Goal: Find specific page/section: Find specific page/section

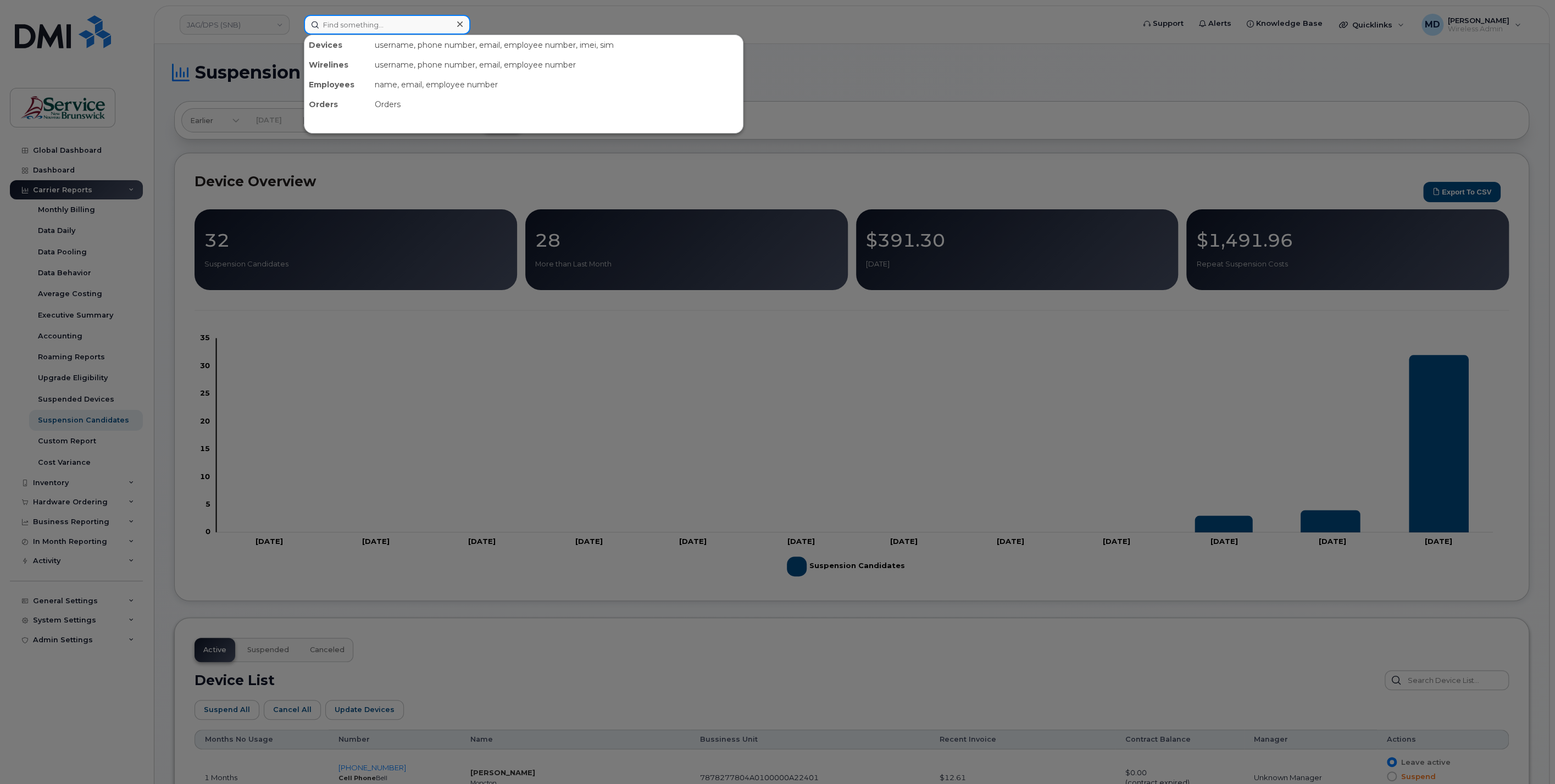
click at [365, 23] on input at bounding box center [387, 25] width 167 height 20
paste input "[PHONE_NUMBER]"
drag, startPoint x: 396, startPoint y: 22, endPoint x: 308, endPoint y: 15, distance: 88.3
click at [308, 15] on input "[PHONE_NUMBER]" at bounding box center [387, 25] width 167 height 20
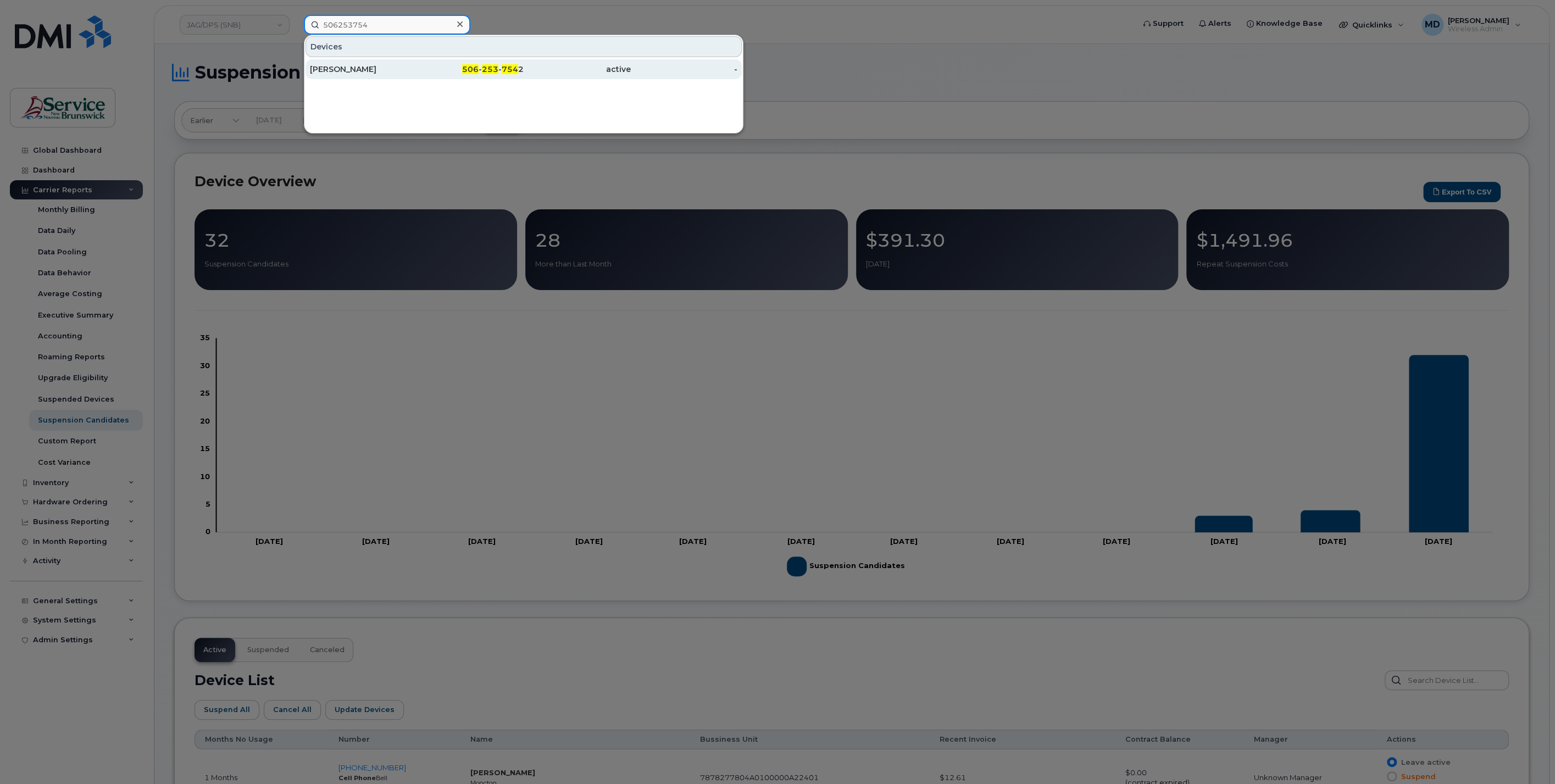
type input "506253754"
click at [455, 68] on div "506 - 253 - 754 2" at bounding box center [470, 69] width 107 height 11
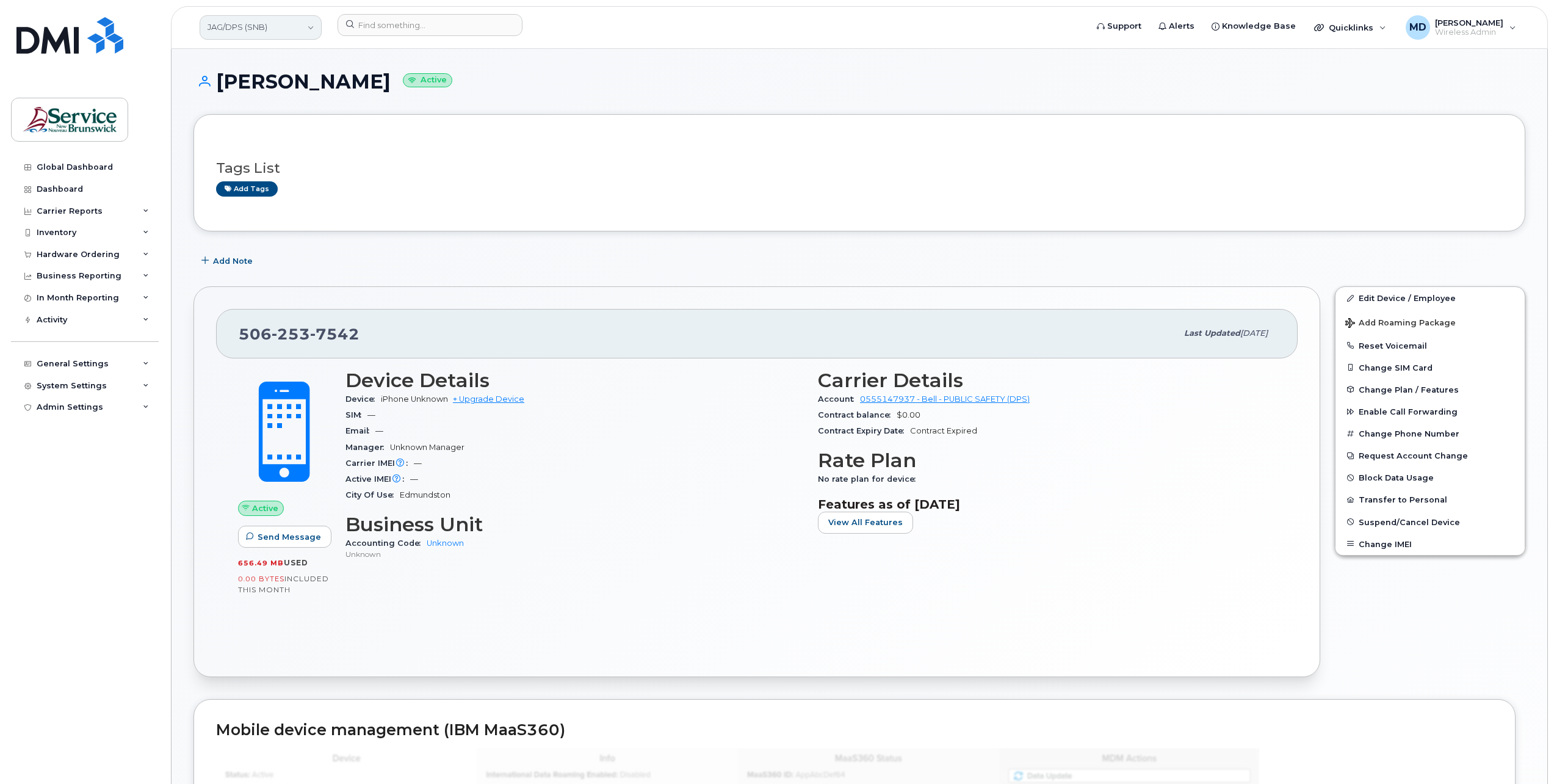
click at [307, 27] on link "JAG/DPS (SNB)" at bounding box center [261, 27] width 122 height 24
click at [259, 99] on div "DMI Inc" at bounding box center [291, 98] width 180 height 21
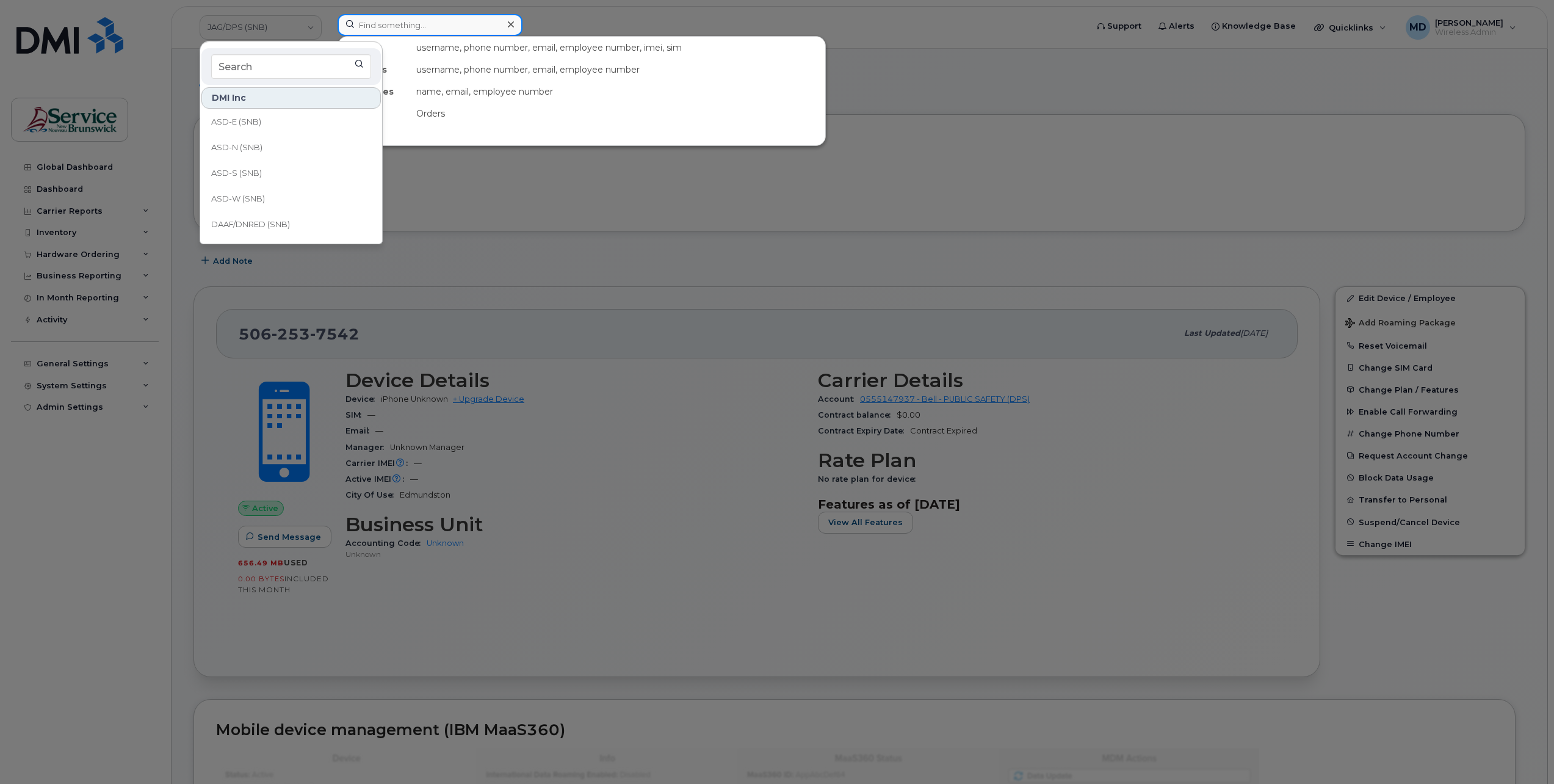
click at [386, 25] on input at bounding box center [430, 25] width 185 height 22
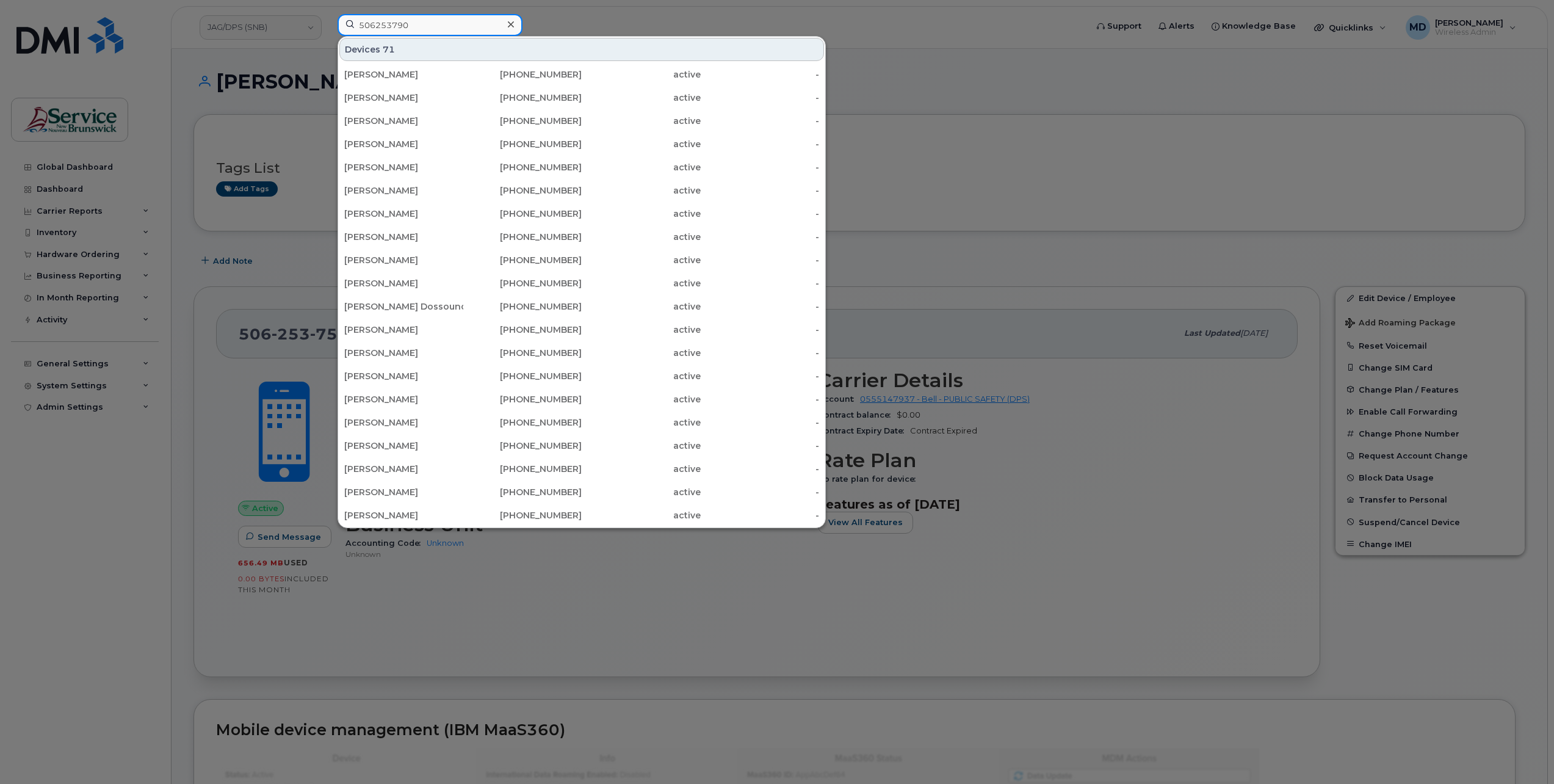
type input "5062537905"
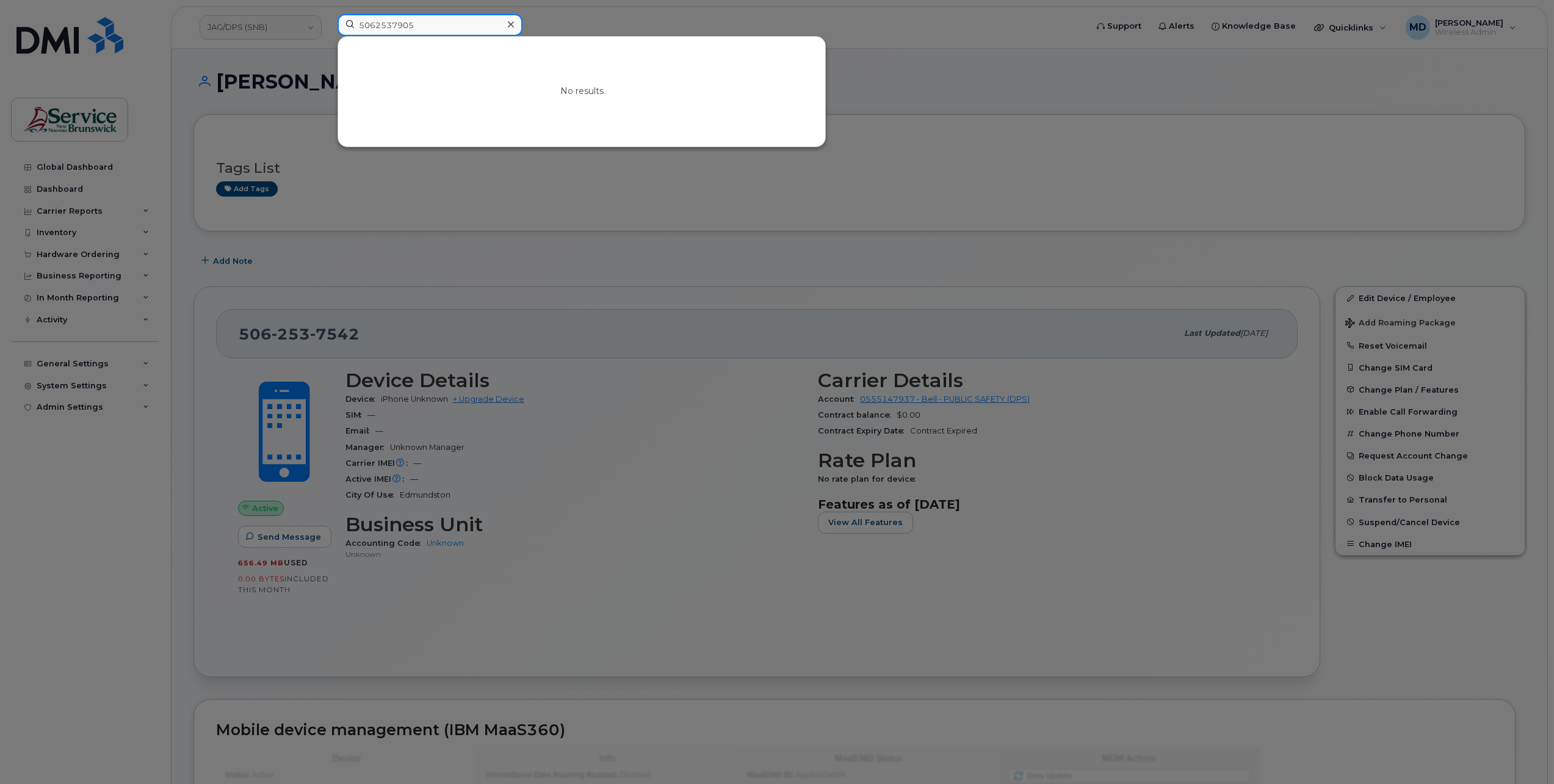
drag, startPoint x: 402, startPoint y: 23, endPoint x: 290, endPoint y: 34, distance: 112.5
click at [328, 34] on div "5062537905 No results" at bounding box center [708, 27] width 761 height 27
type input "5"
drag, startPoint x: 430, startPoint y: 21, endPoint x: 372, endPoint y: 24, distance: 58.1
click at [372, 24] on input "50664306" at bounding box center [430, 25] width 185 height 22
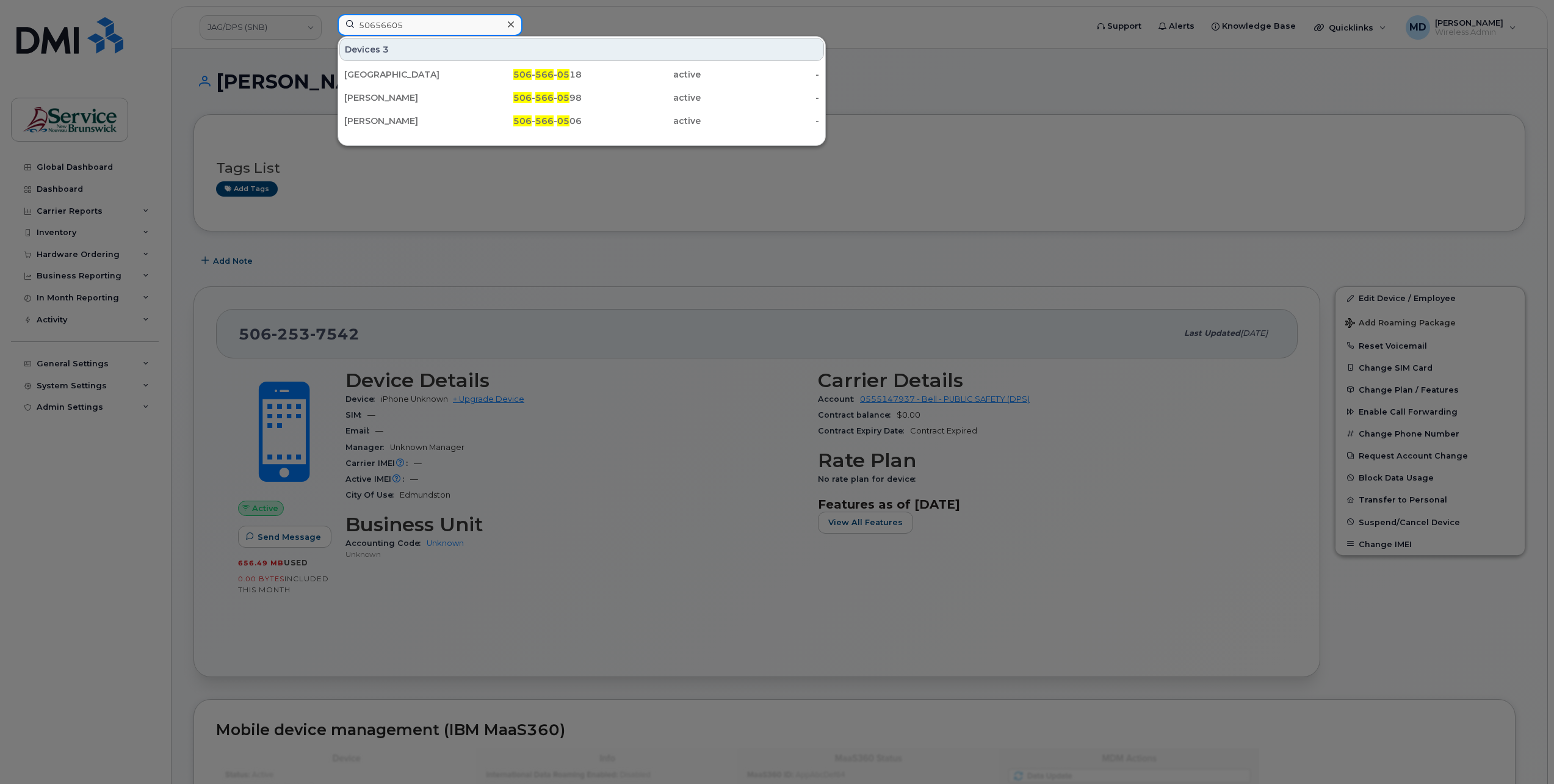
drag, startPoint x: 429, startPoint y: 22, endPoint x: 335, endPoint y: 27, distance: 94.1
click at [336, 27] on div "50656605 Devices 3 Tba Campbello School 506 - 566 - 05 18 active - Mary Guptill…" at bounding box center [708, 27] width 761 height 27
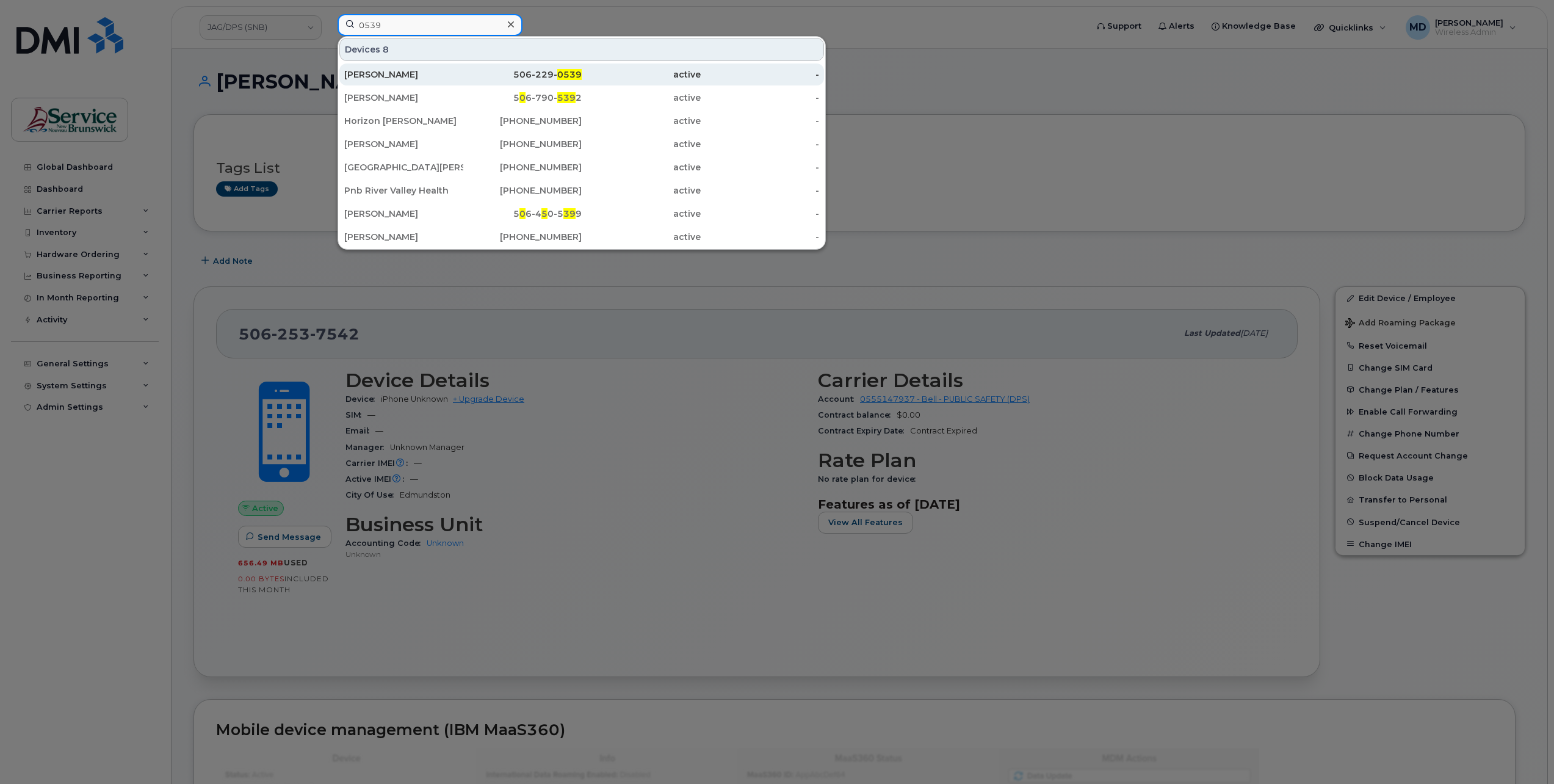
type input "0539"
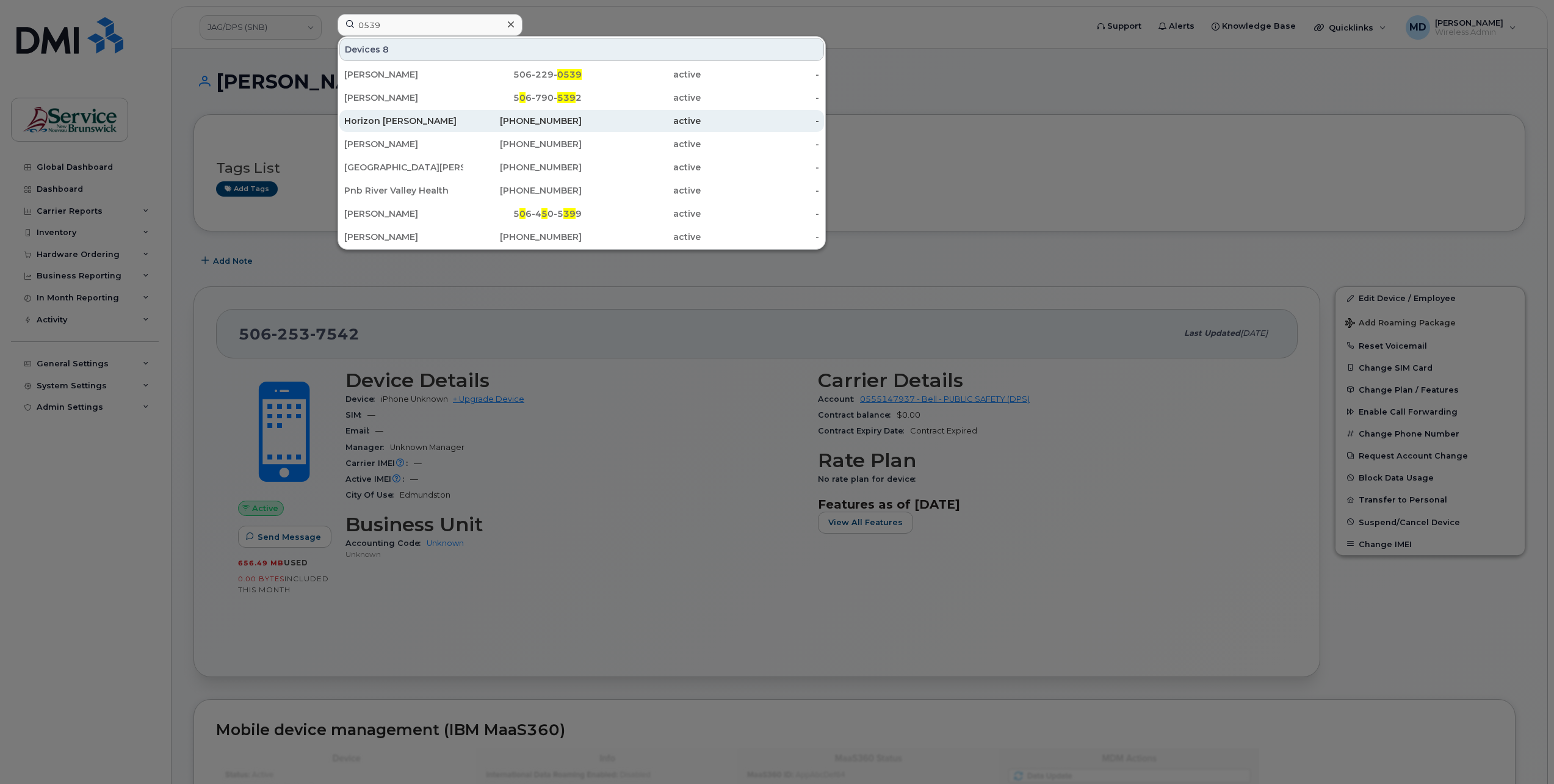
drag, startPoint x: 374, startPoint y: 73, endPoint x: 351, endPoint y: 115, distance: 47.9
click at [374, 73] on div "Rhonda Rubin" at bounding box center [403, 74] width 119 height 12
